Goal: Entertainment & Leisure: Consume media (video, audio)

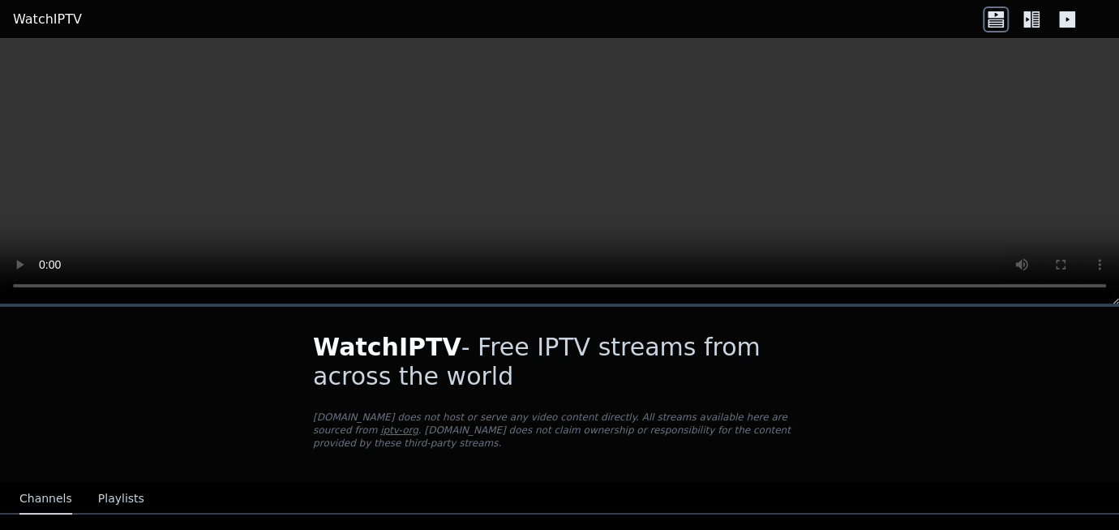
click at [606, 215] on video at bounding box center [559, 171] width 1119 height 265
click at [686, 184] on video at bounding box center [559, 171] width 1119 height 265
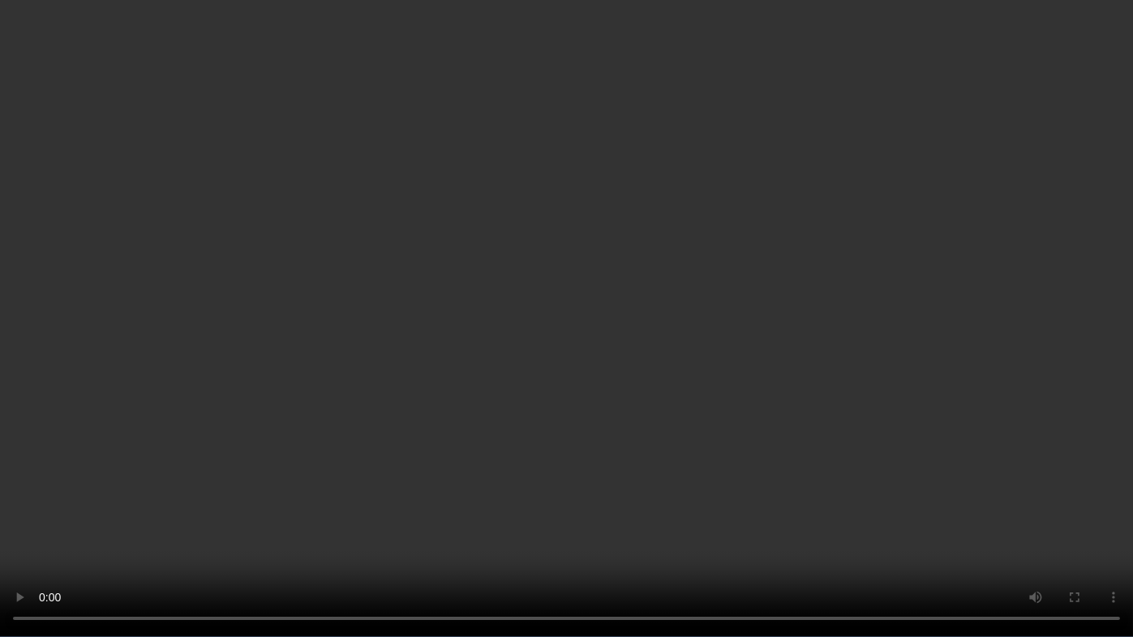
click at [981, 395] on video at bounding box center [566, 318] width 1133 height 637
click at [598, 348] on video at bounding box center [566, 318] width 1133 height 637
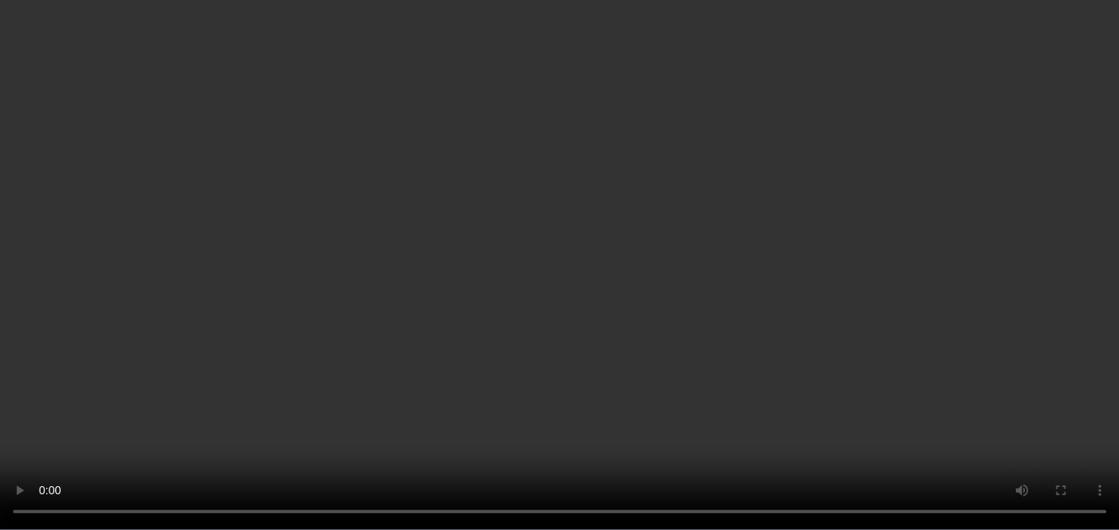
scroll to position [243, 0]
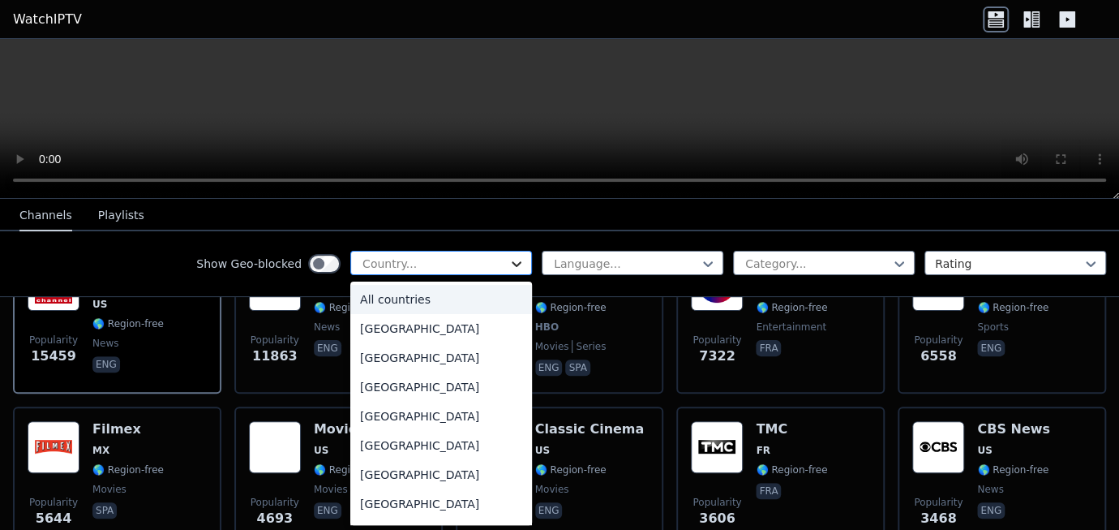
click at [508, 255] on icon at bounding box center [516, 263] width 16 height 16
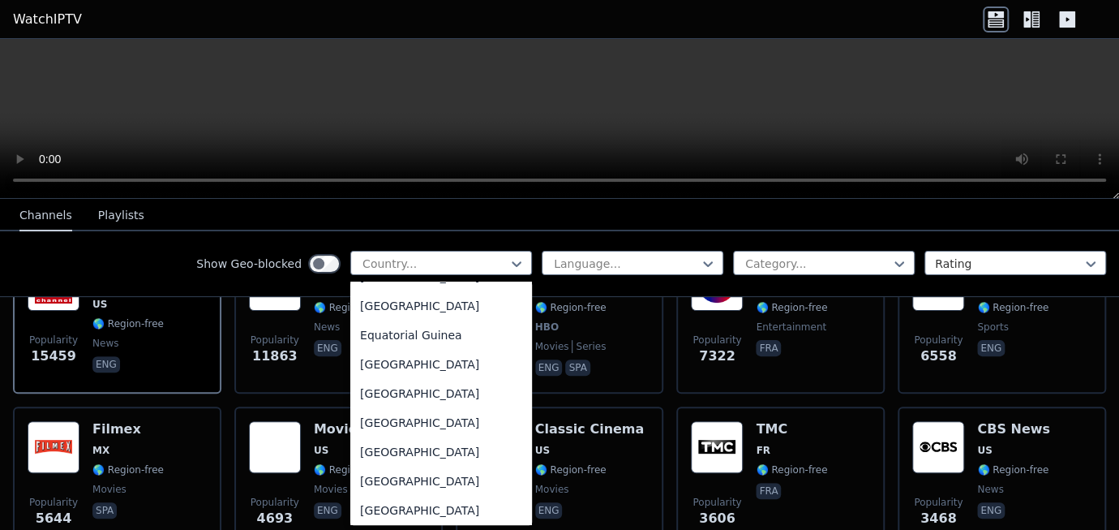
scroll to position [928, 0]
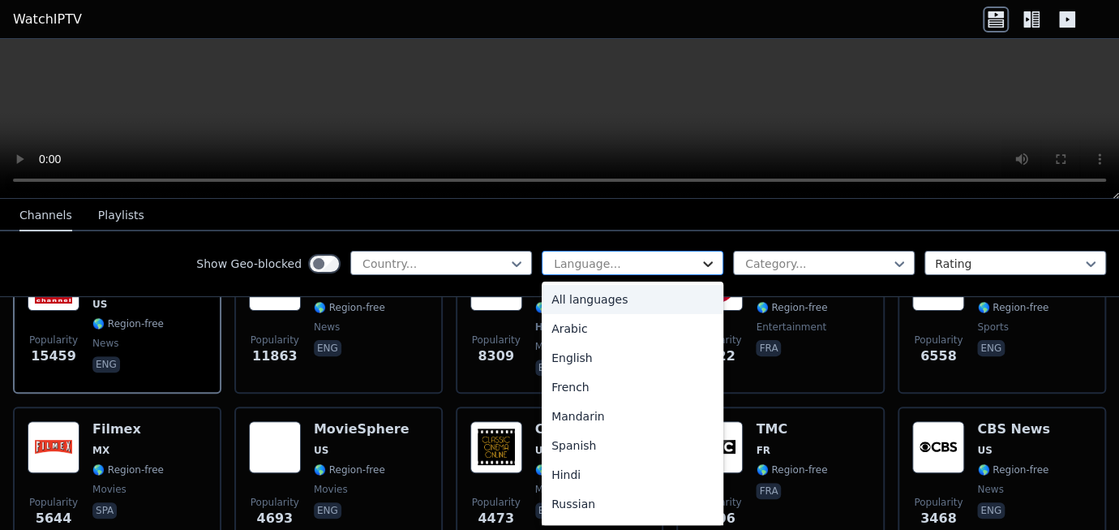
click at [700, 259] on icon at bounding box center [708, 263] width 16 height 16
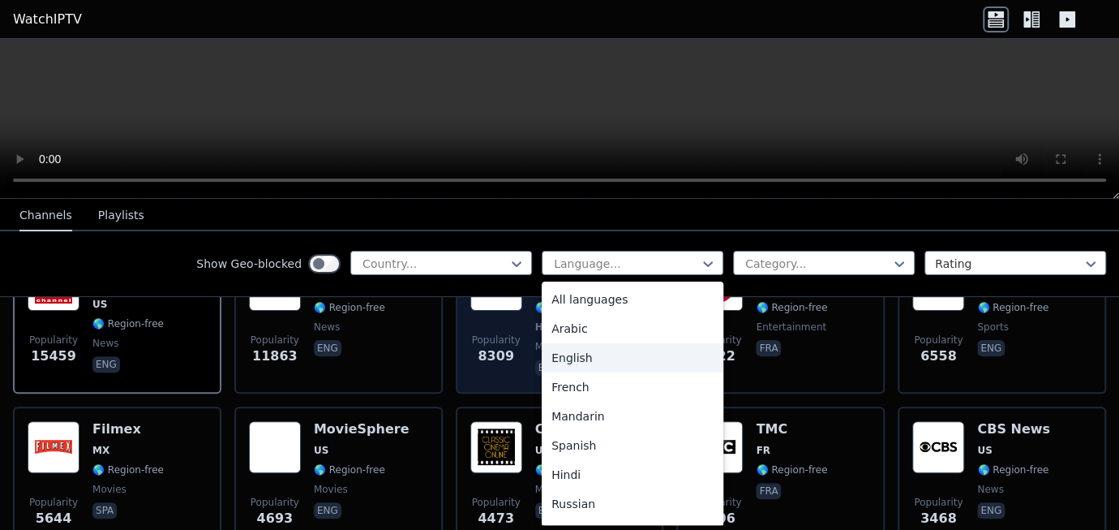
click at [643, 354] on div "English" at bounding box center [633, 357] width 182 height 29
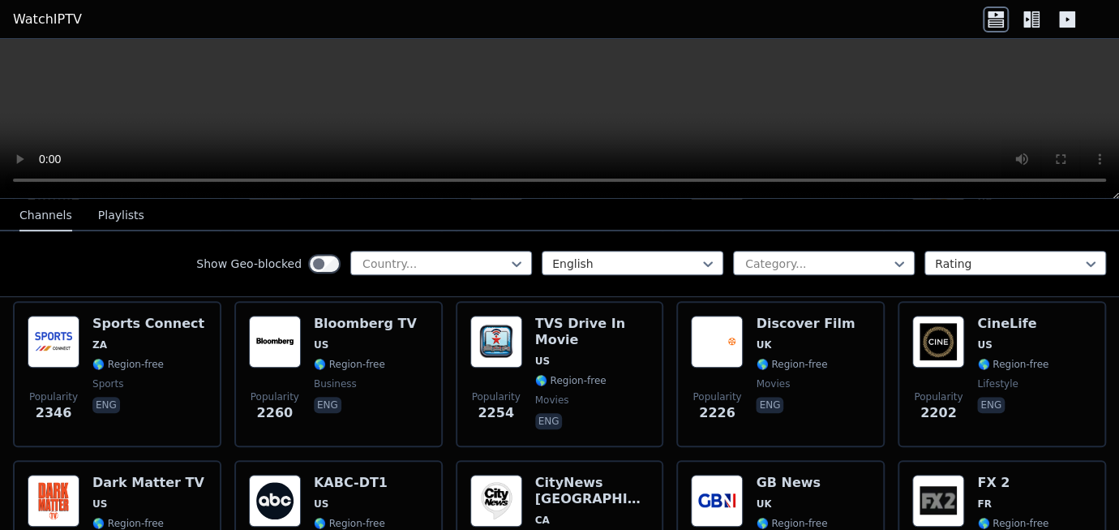
scroll to position [265, 0]
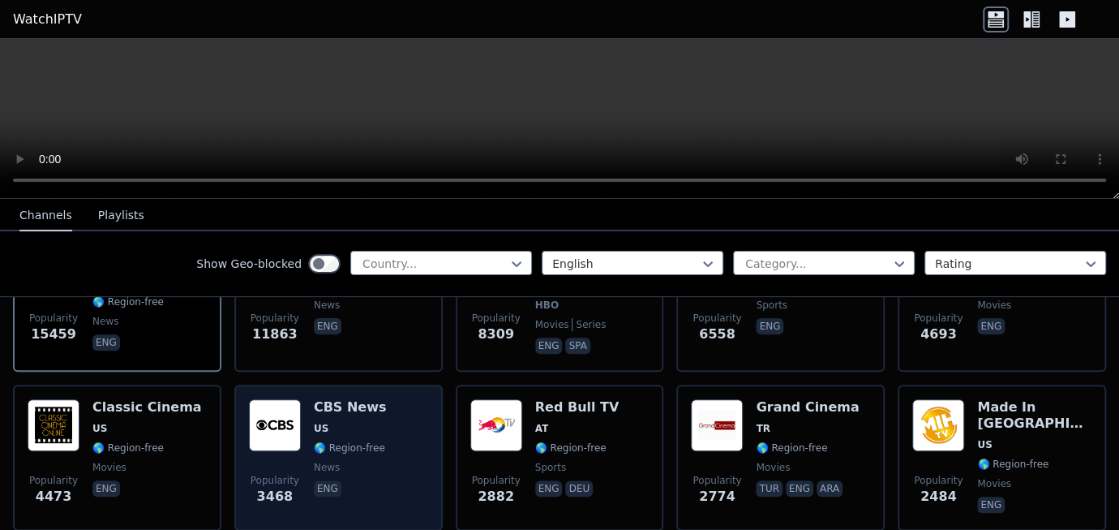
click at [335, 422] on span "US" at bounding box center [350, 428] width 73 height 13
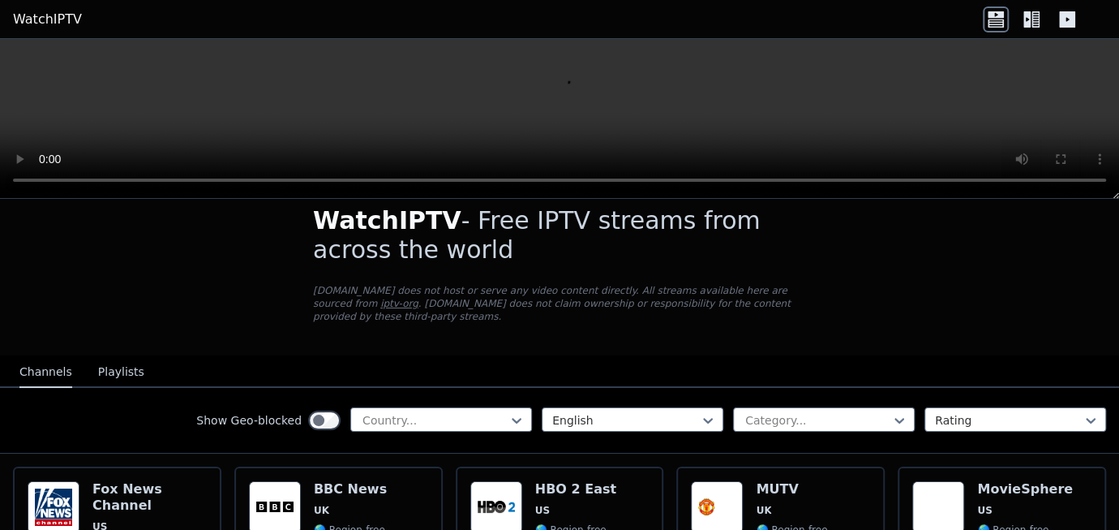
scroll to position [0, 0]
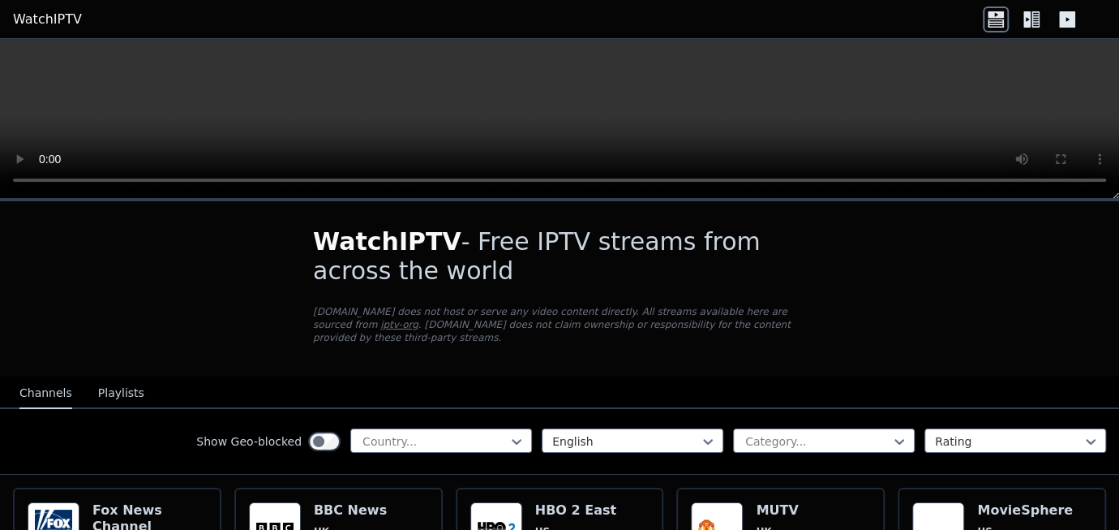
click at [98, 378] on button "Playlists" at bounding box center [121, 393] width 46 height 31
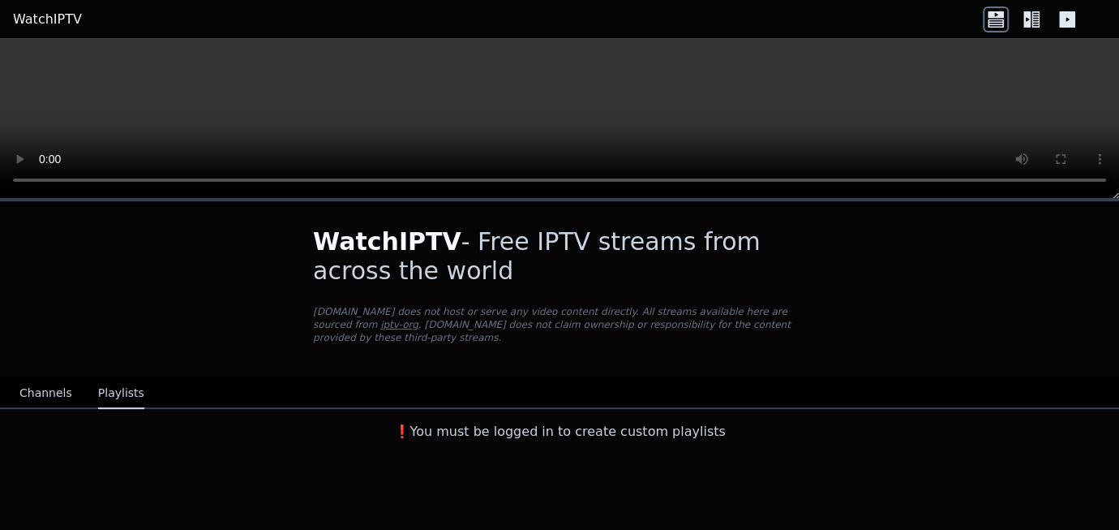
click at [995, 21] on icon at bounding box center [996, 23] width 16 height 8
click at [996, 15] on icon at bounding box center [996, 19] width 26 height 26
click at [41, 378] on button "Channels" at bounding box center [45, 393] width 53 height 31
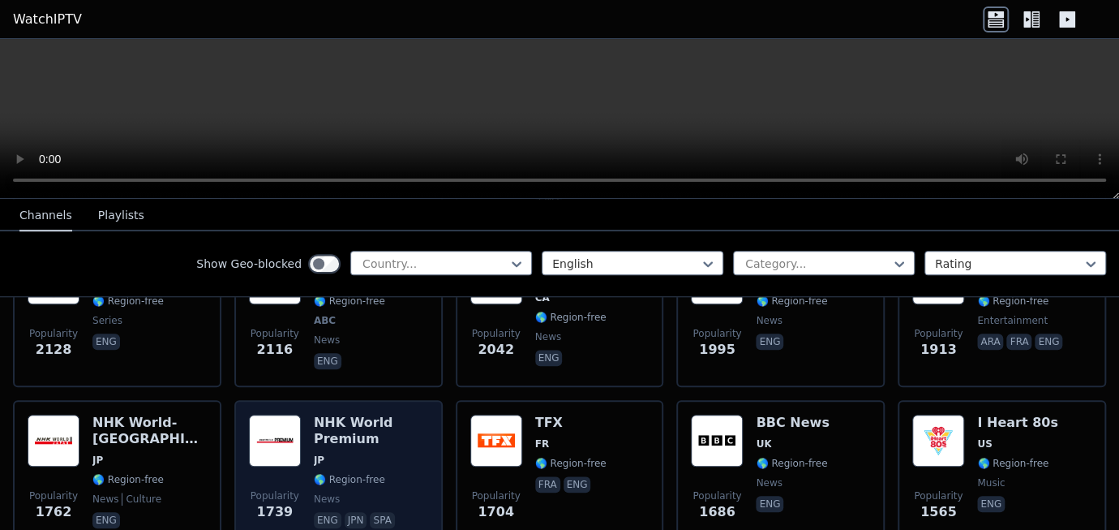
scroll to position [973, 0]
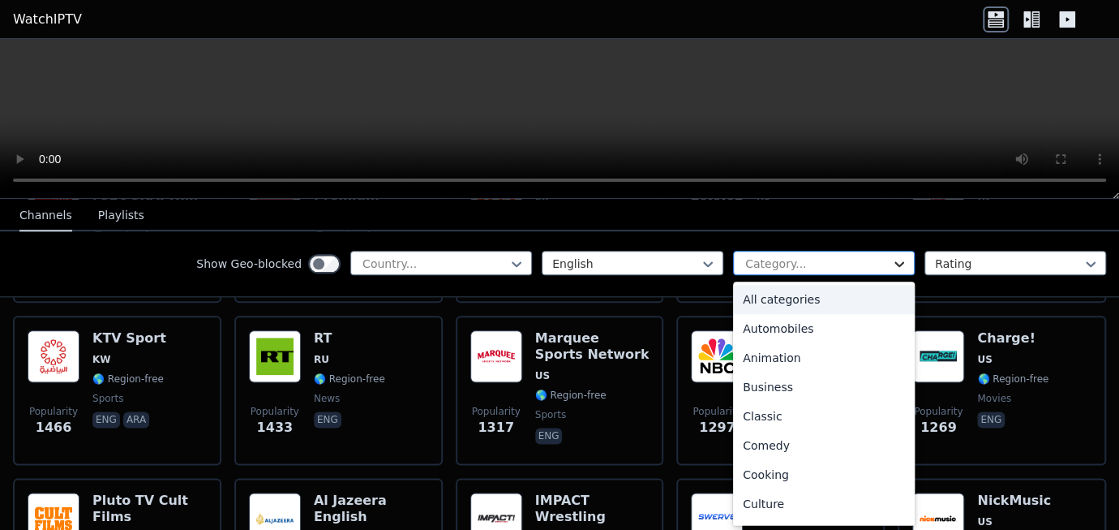
click at [891, 258] on icon at bounding box center [899, 263] width 16 height 16
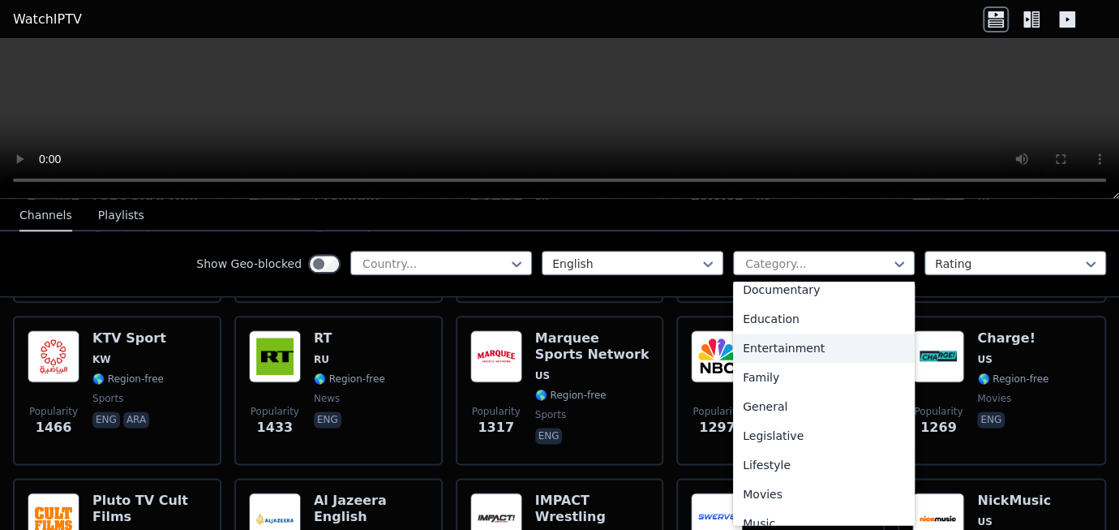
scroll to position [0, 0]
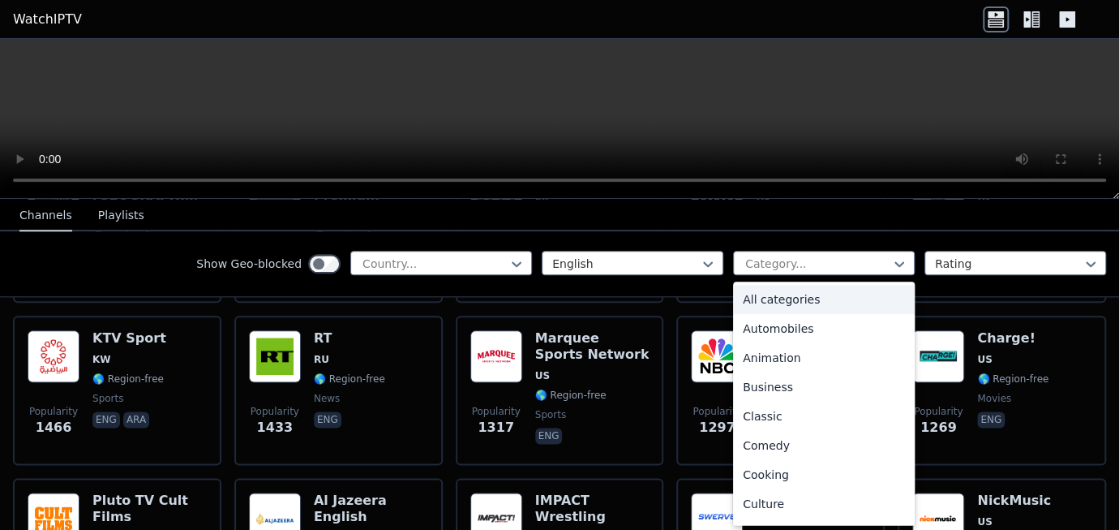
click at [771, 298] on div "All categories" at bounding box center [824, 299] width 182 height 29
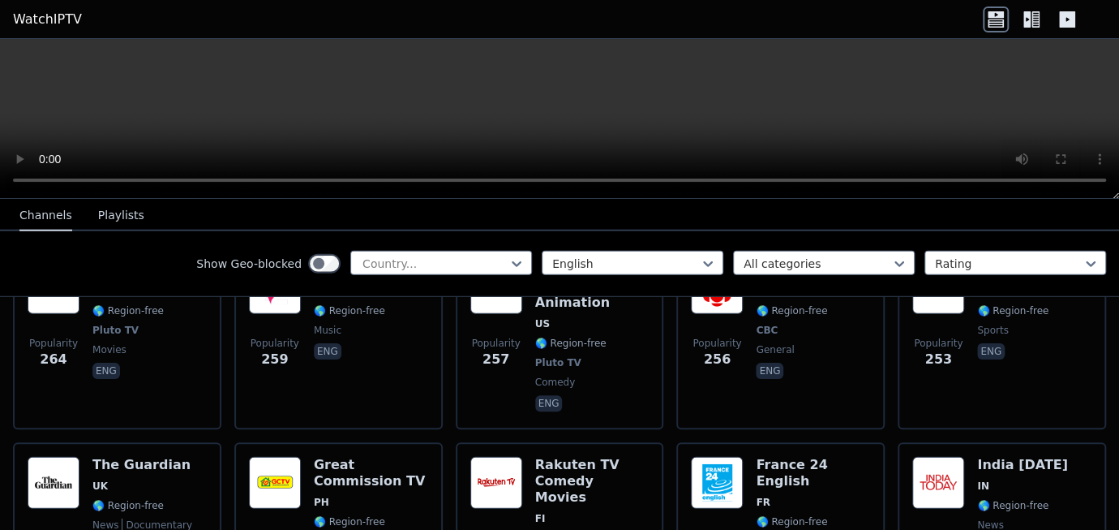
scroll to position [5595, 0]
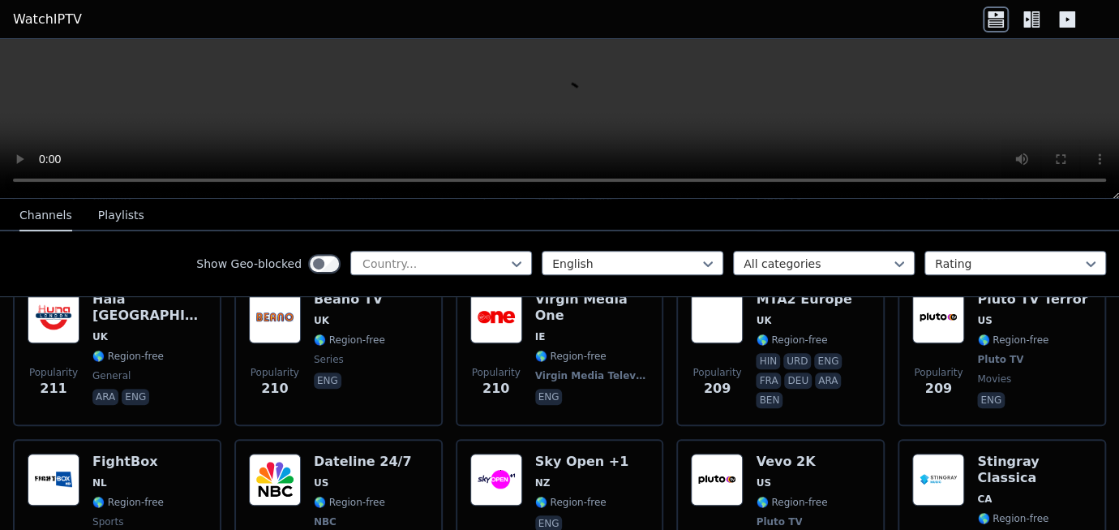
scroll to position [7055, 0]
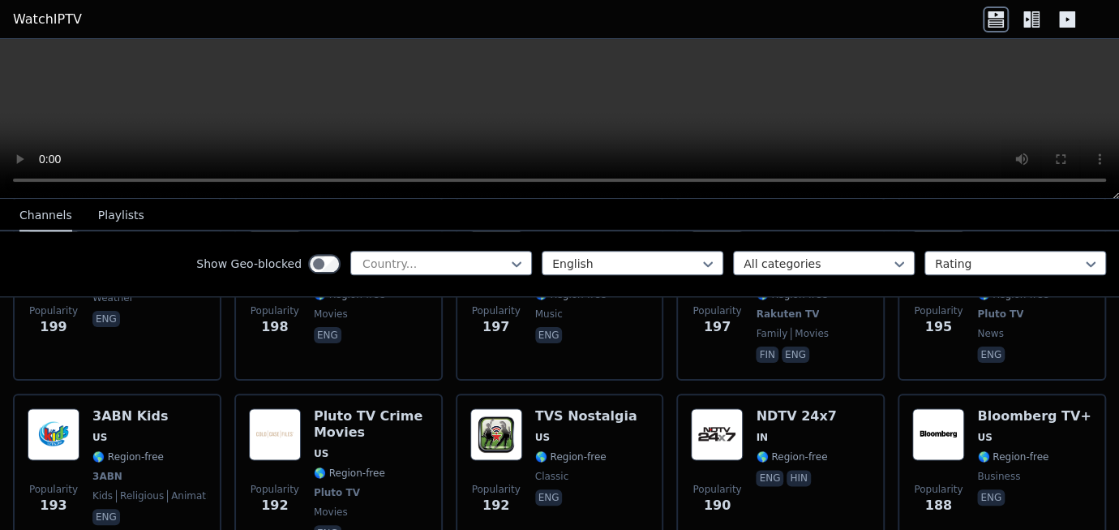
scroll to position [7217, 0]
